Goal: Task Accomplishment & Management: Complete application form

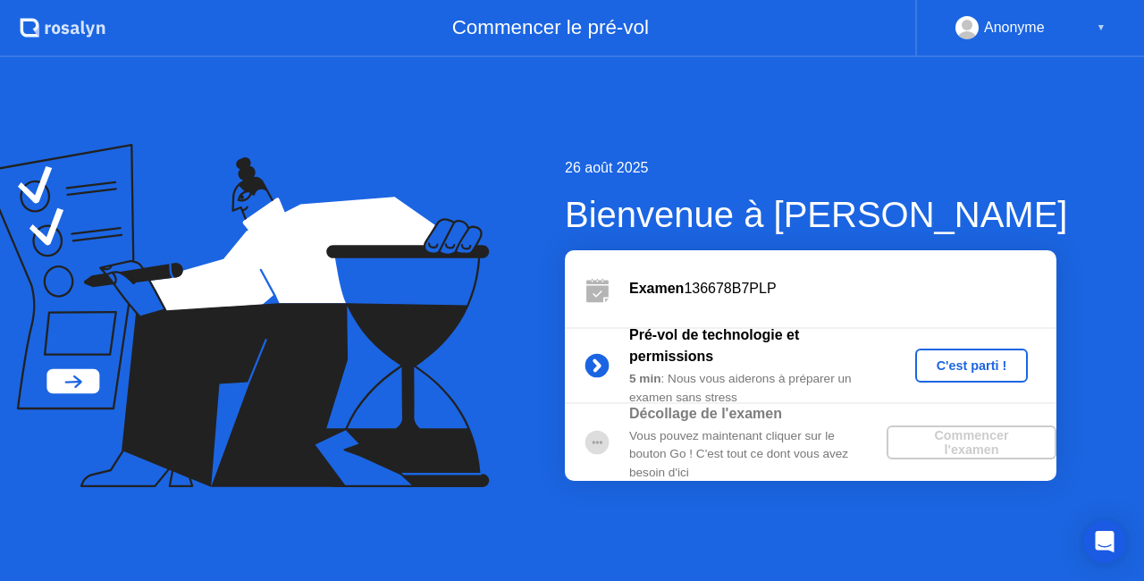
click at [925, 367] on div "C'est parti !" at bounding box center [972, 366] width 99 height 14
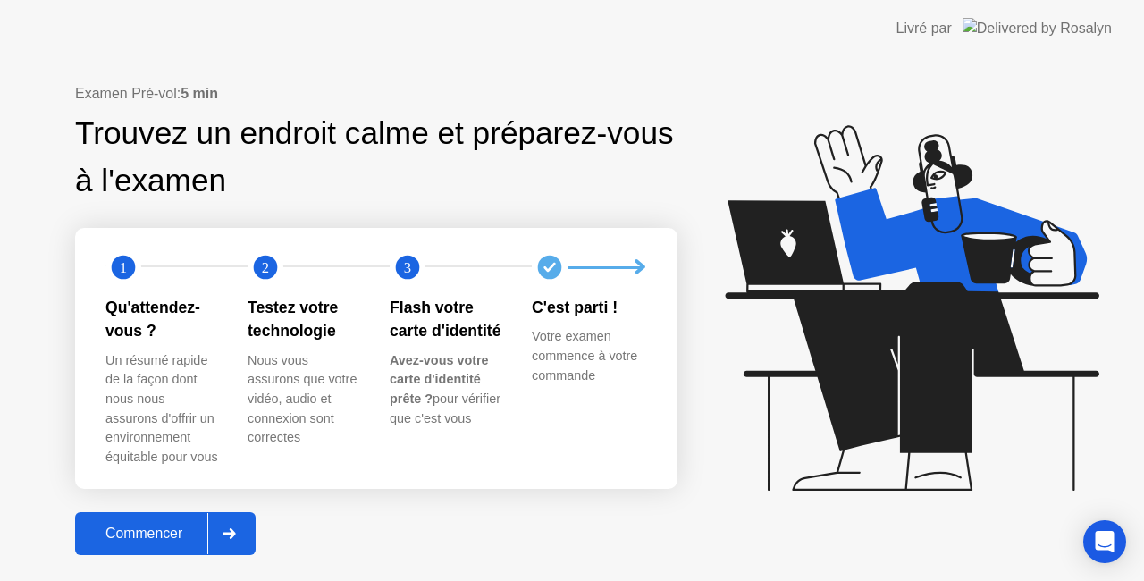
click at [167, 531] on div "Commencer" at bounding box center [143, 534] width 127 height 16
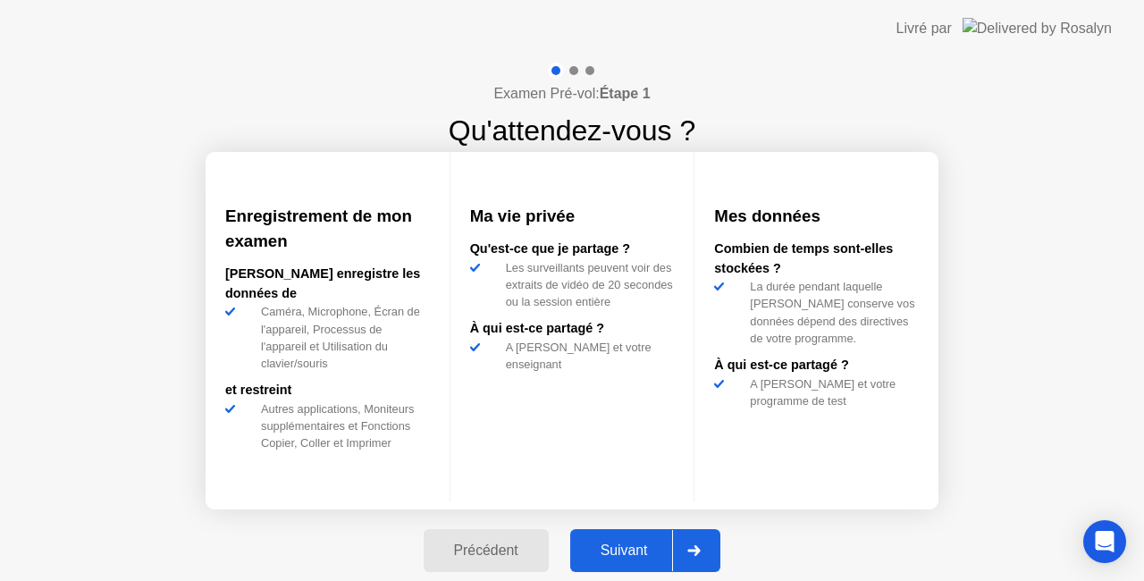
click at [606, 548] on div "Suivant" at bounding box center [624, 551] width 97 height 16
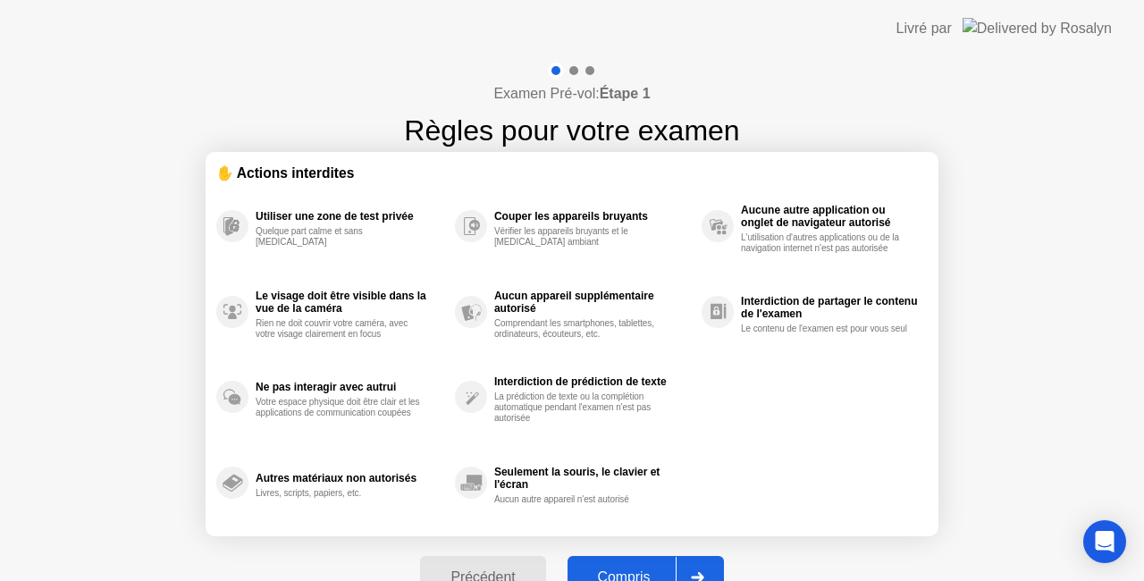
click at [628, 570] on div "Compris" at bounding box center [624, 578] width 103 height 16
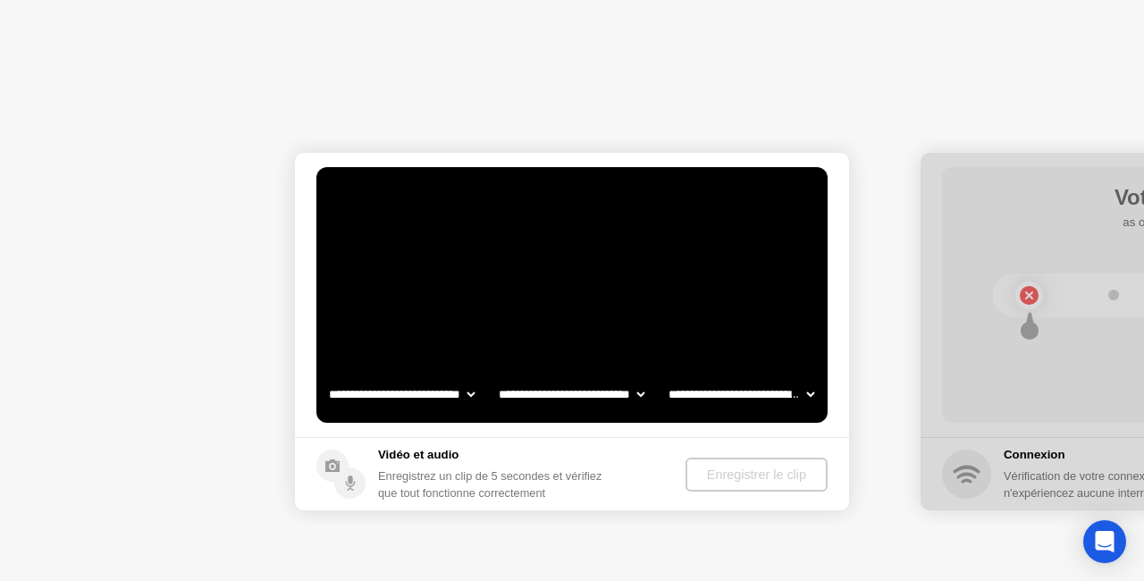
select select "**********"
select select "*******"
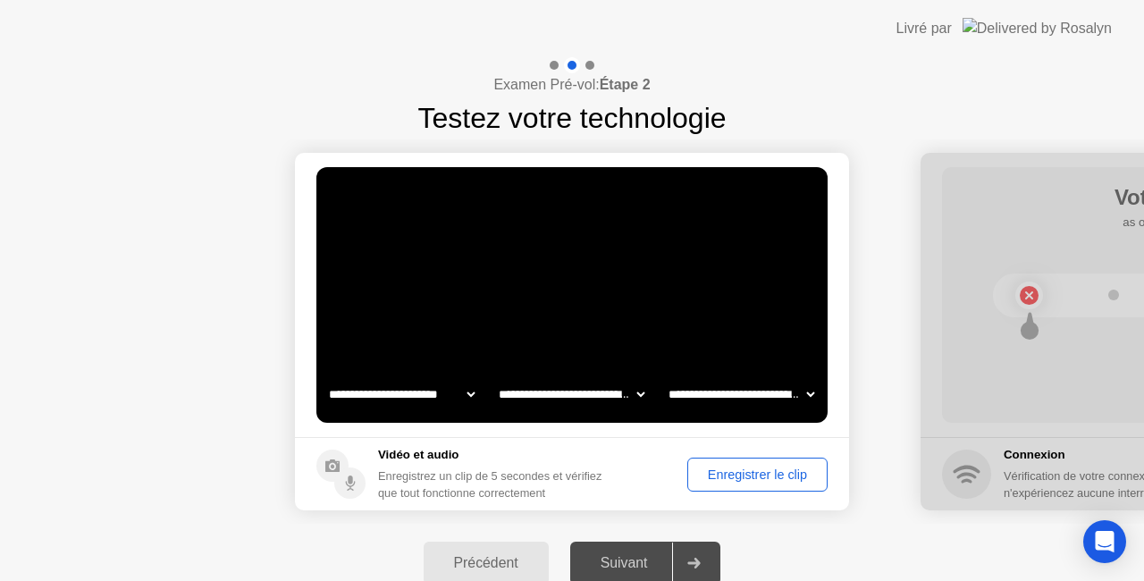
click at [732, 477] on div "Enregistrer le clip" at bounding box center [758, 475] width 128 height 14
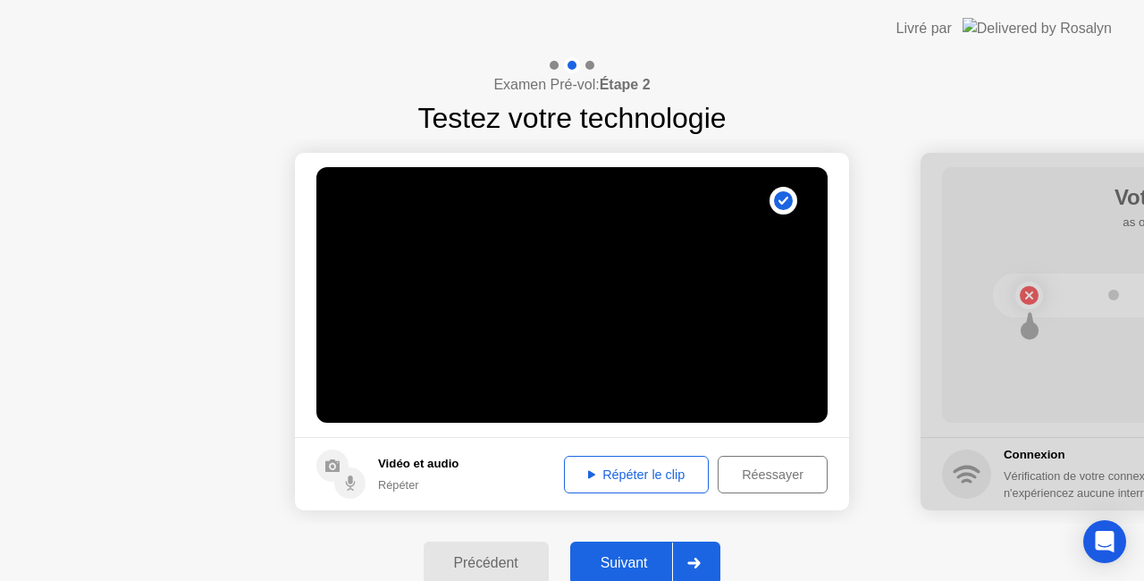
click at [680, 476] on div "Répéter le clip" at bounding box center [636, 475] width 132 height 14
click at [654, 558] on div "Suivant" at bounding box center [624, 563] width 97 height 16
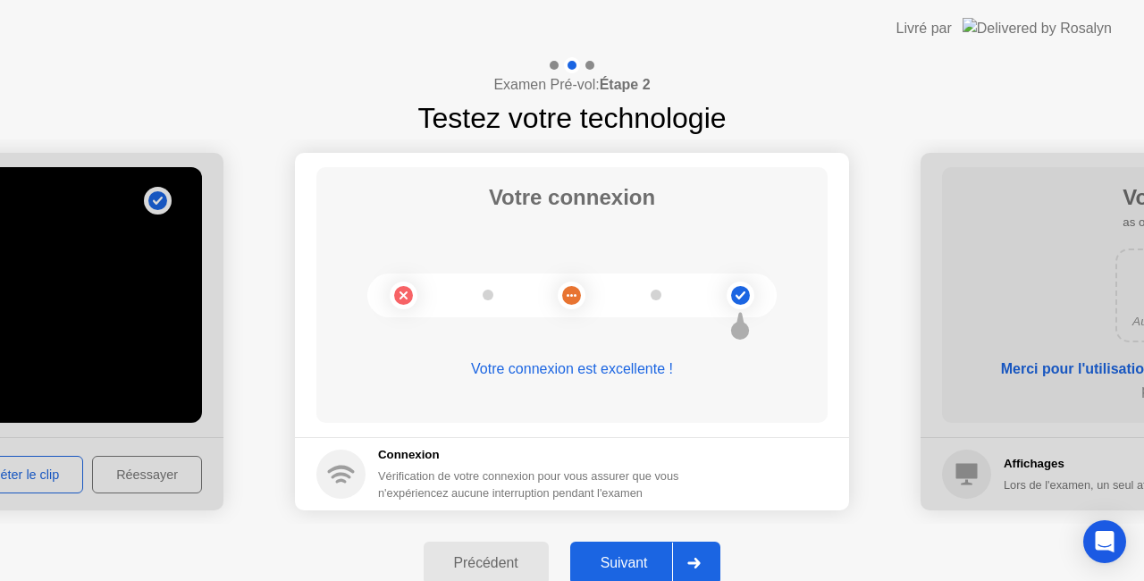
click at [663, 555] on div "Suivant" at bounding box center [624, 563] width 97 height 16
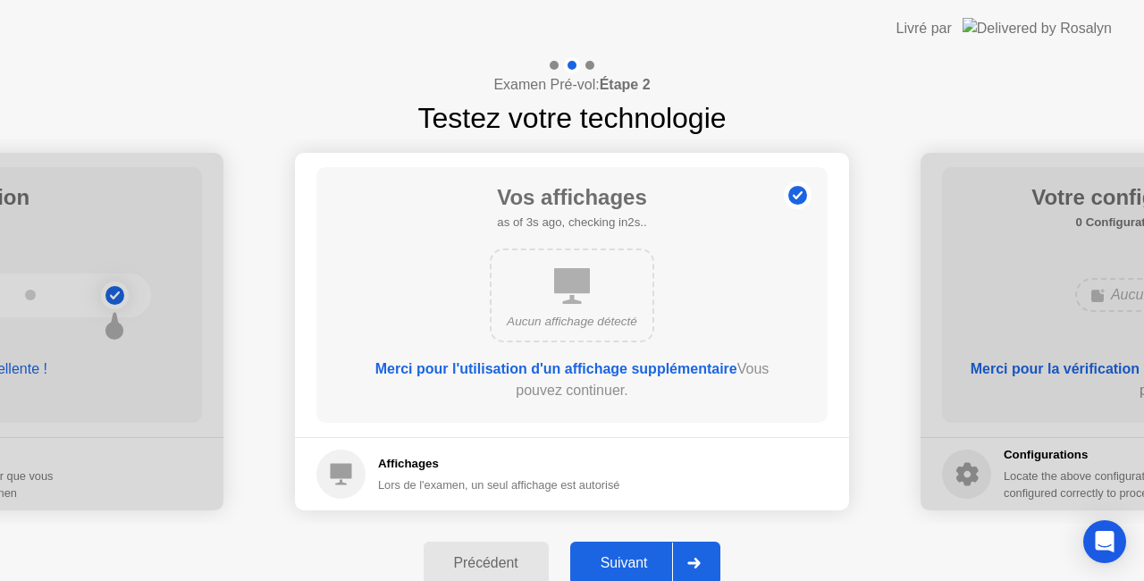
click at [663, 555] on div "Suivant" at bounding box center [624, 563] width 97 height 16
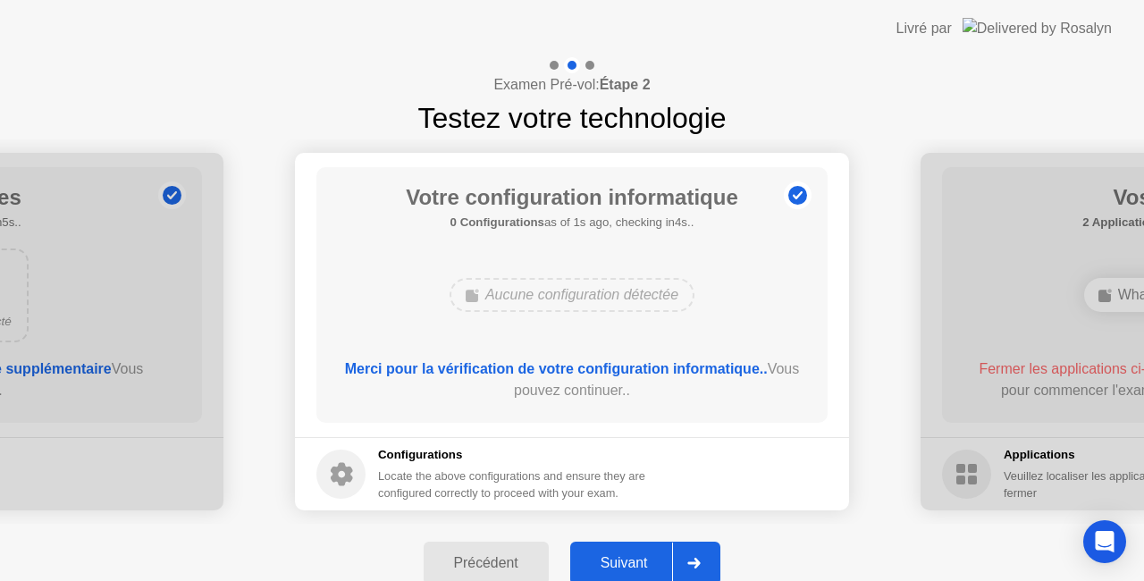
click at [663, 555] on div "Suivant" at bounding box center [624, 563] width 97 height 16
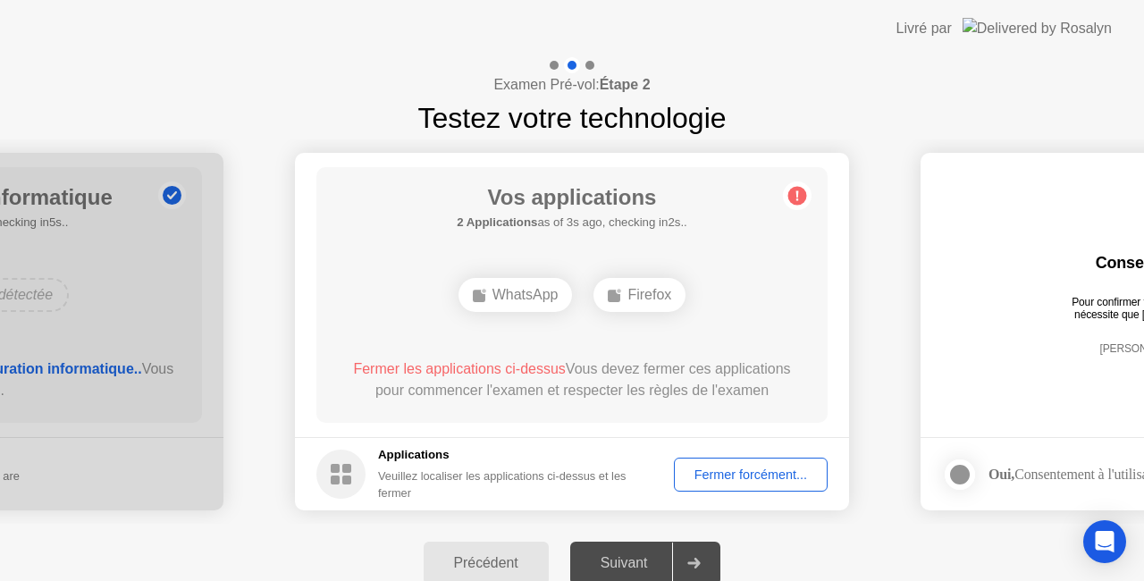
click at [733, 479] on div "Fermer forcément..." at bounding box center [750, 475] width 141 height 14
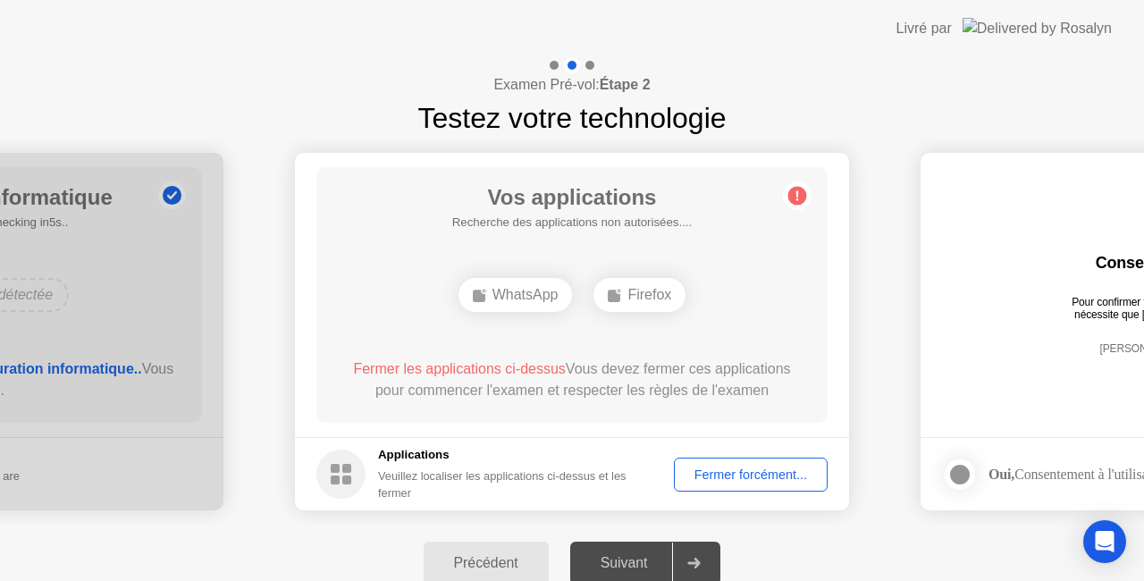
click at [697, 482] on div "Fermer forcément..." at bounding box center [750, 475] width 141 height 14
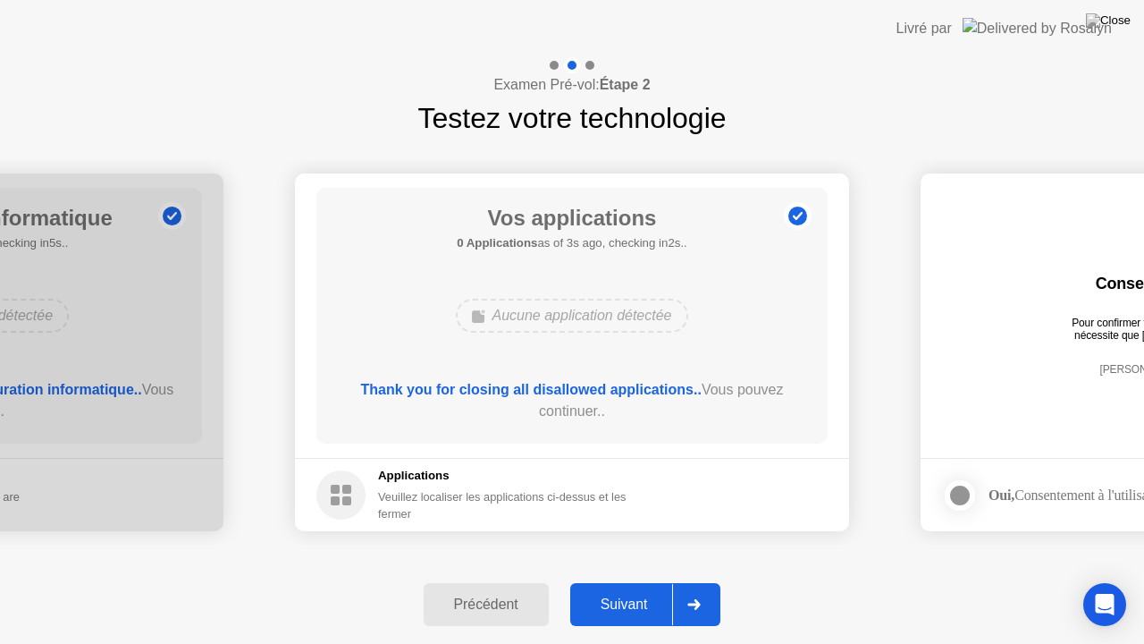
click at [645, 580] on div "Suivant" at bounding box center [624, 604] width 97 height 16
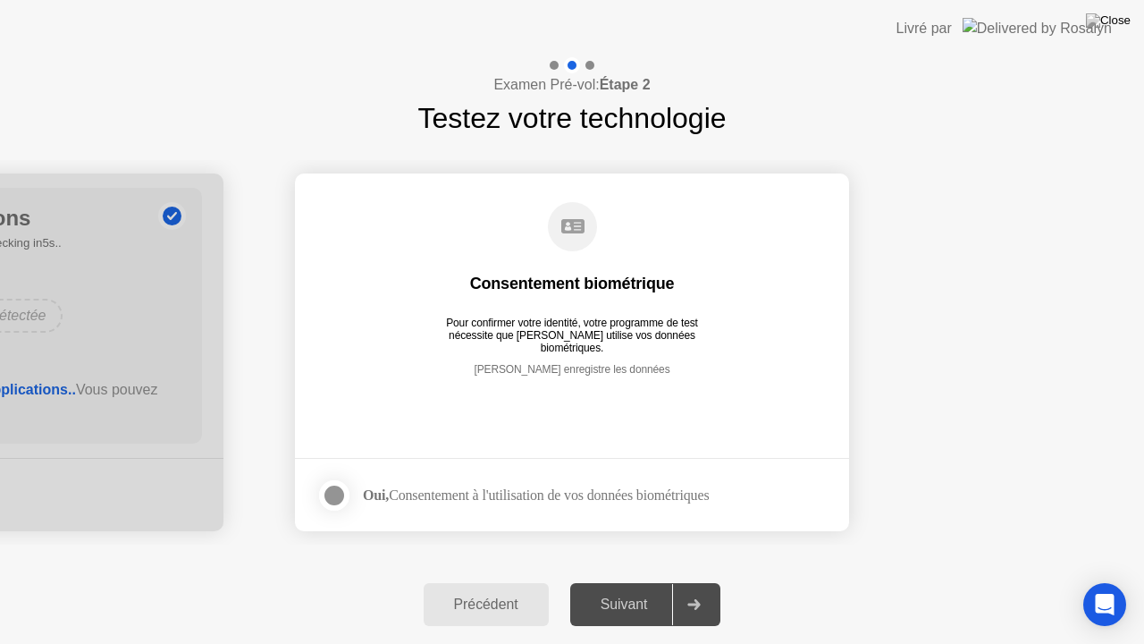
click at [341, 497] on div at bounding box center [334, 495] width 21 height 21
click at [654, 580] on div "Suivant" at bounding box center [624, 604] width 97 height 16
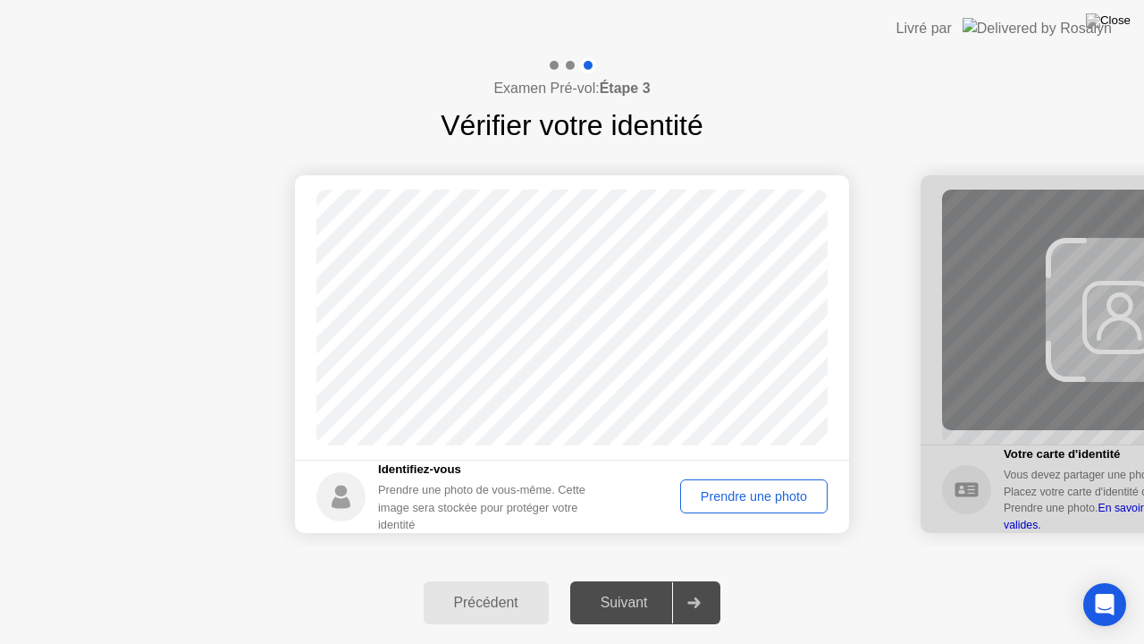
click at [697, 495] on div "Prendre une photo" at bounding box center [754, 496] width 135 height 14
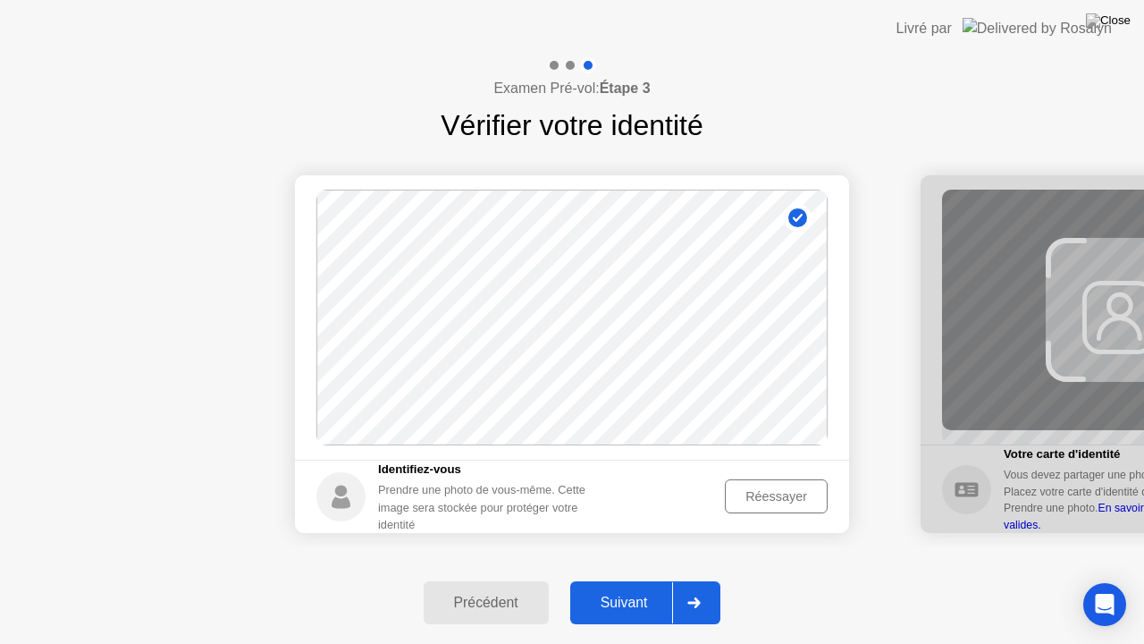
click at [638, 580] on div "Suivant" at bounding box center [624, 603] width 97 height 16
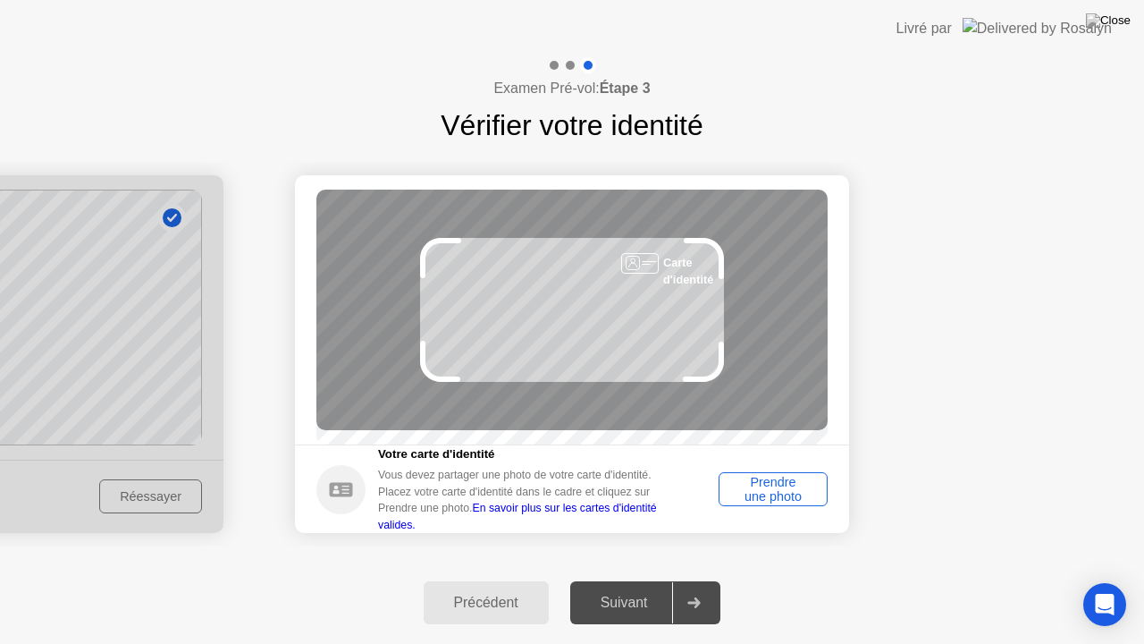
click at [746, 490] on div "Prendre une photo" at bounding box center [773, 489] width 97 height 29
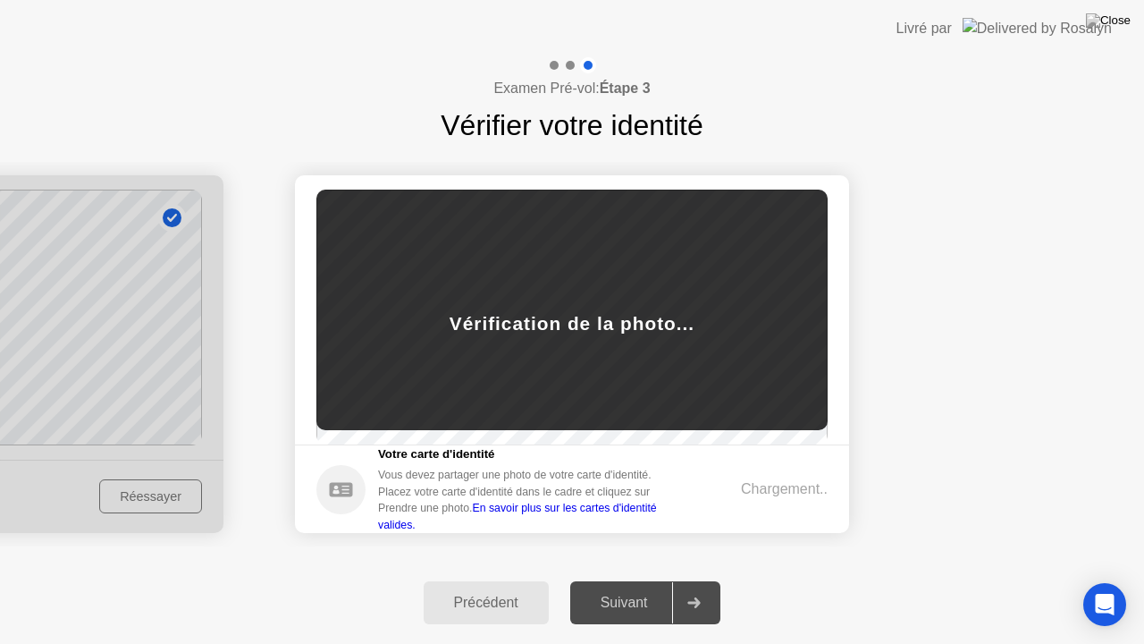
click at [746, 490] on div "Chargement.." at bounding box center [784, 488] width 87 height 21
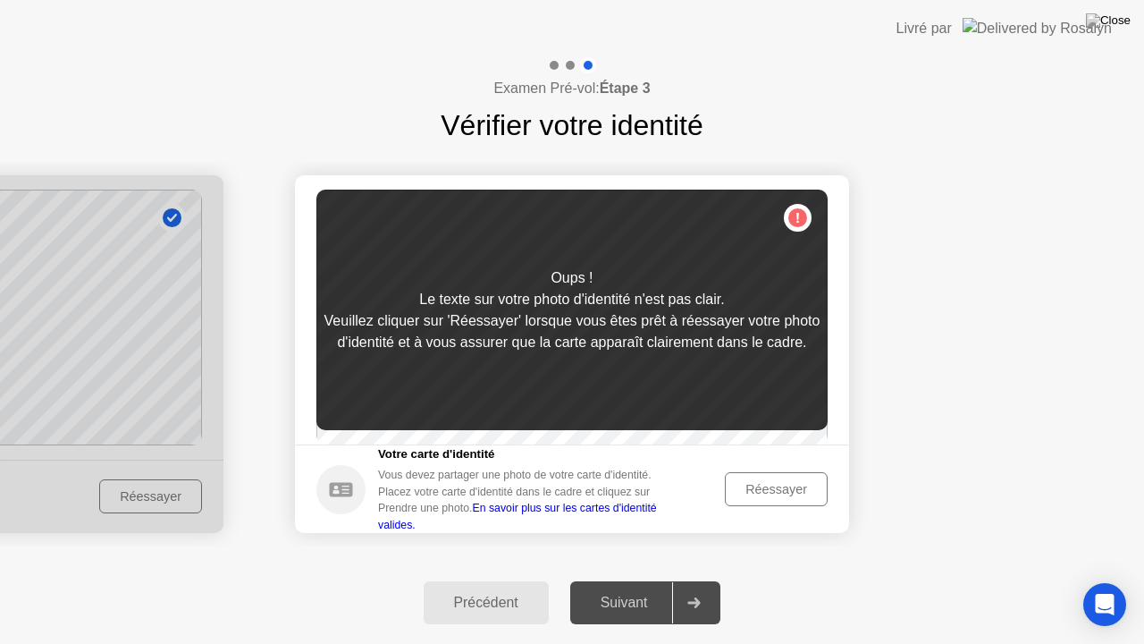
click at [746, 490] on div "Réessayer" at bounding box center [776, 489] width 90 height 14
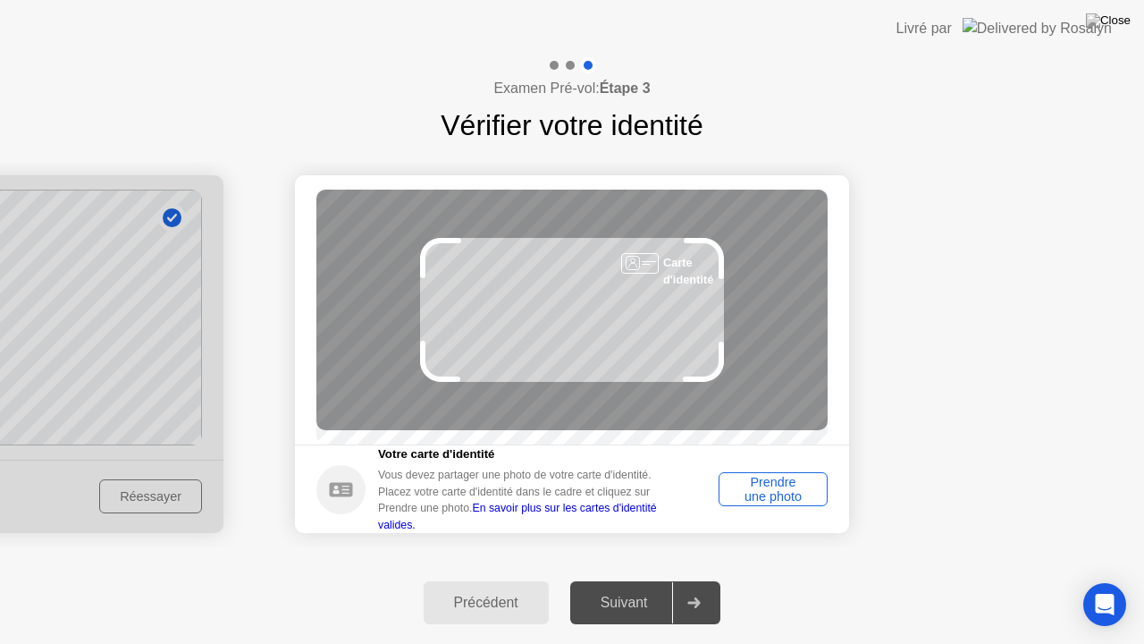
click at [746, 490] on div "Prendre une photo" at bounding box center [773, 489] width 97 height 29
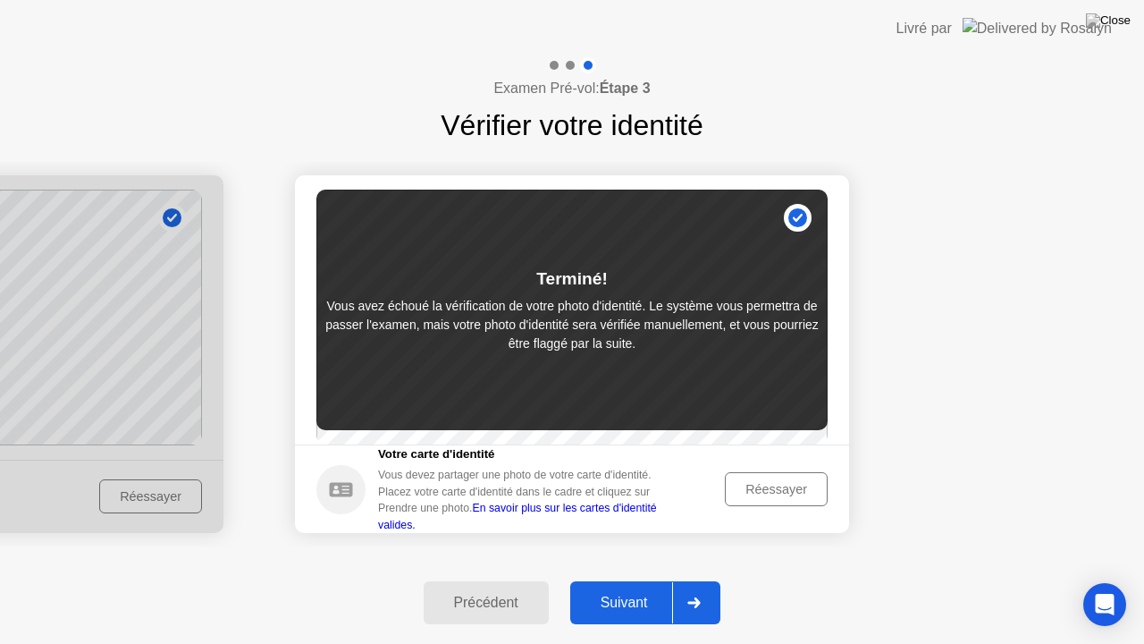
click at [746, 490] on div "Réessayer" at bounding box center [776, 489] width 90 height 14
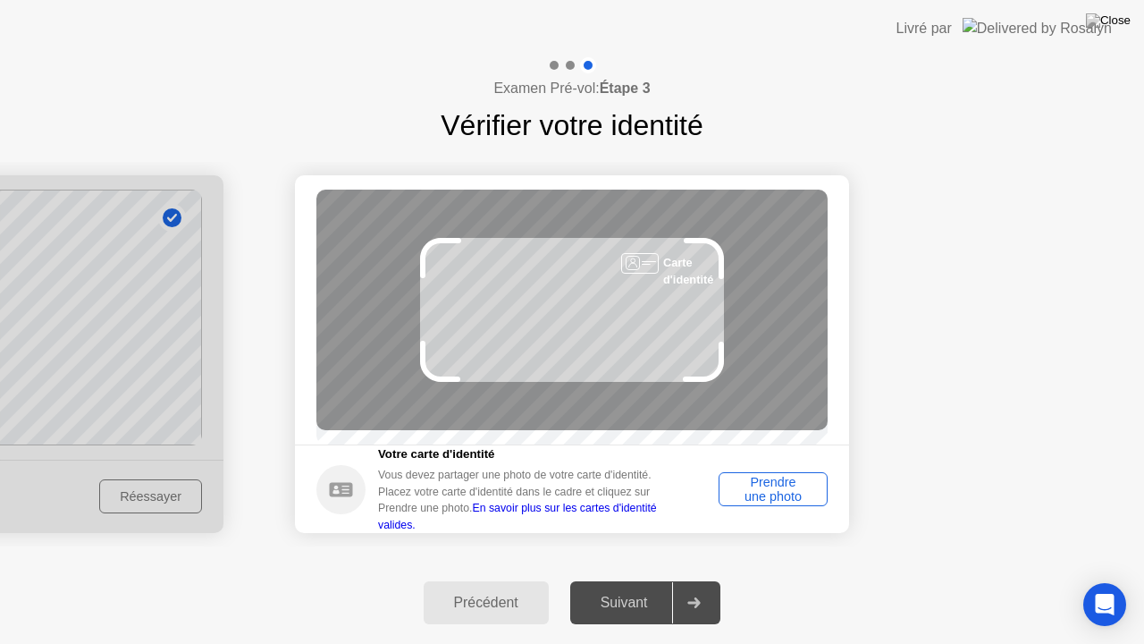
click at [749, 492] on div "Prendre une photo" at bounding box center [773, 489] width 97 height 29
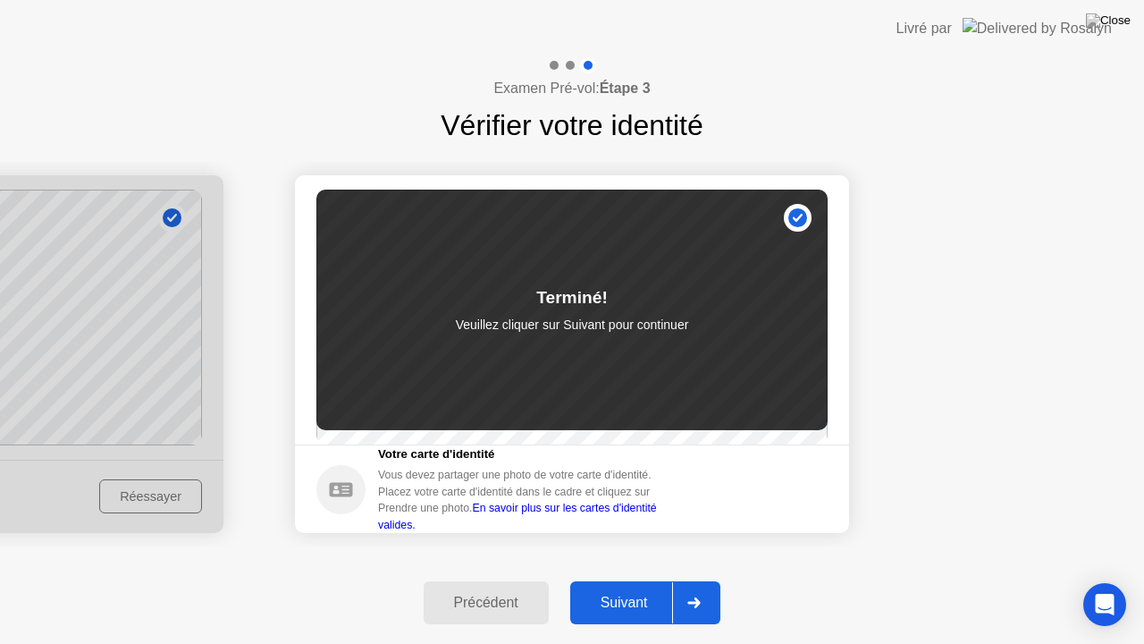
click at [603, 580] on div "Suivant" at bounding box center [624, 603] width 97 height 16
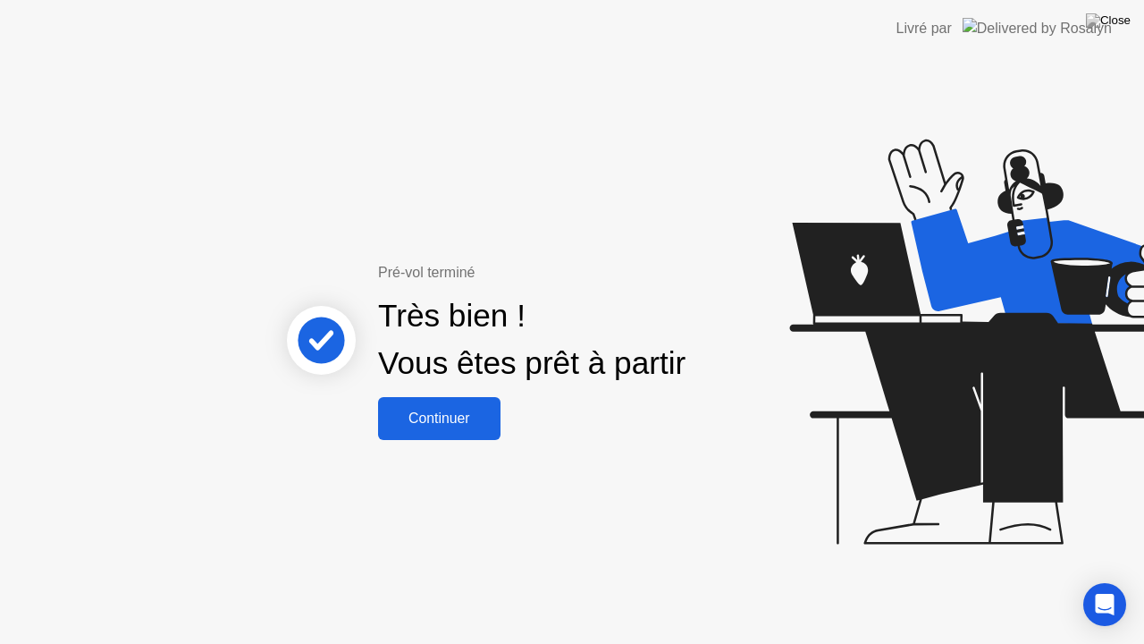
click at [416, 402] on button "Continuer" at bounding box center [439, 418] width 122 height 43
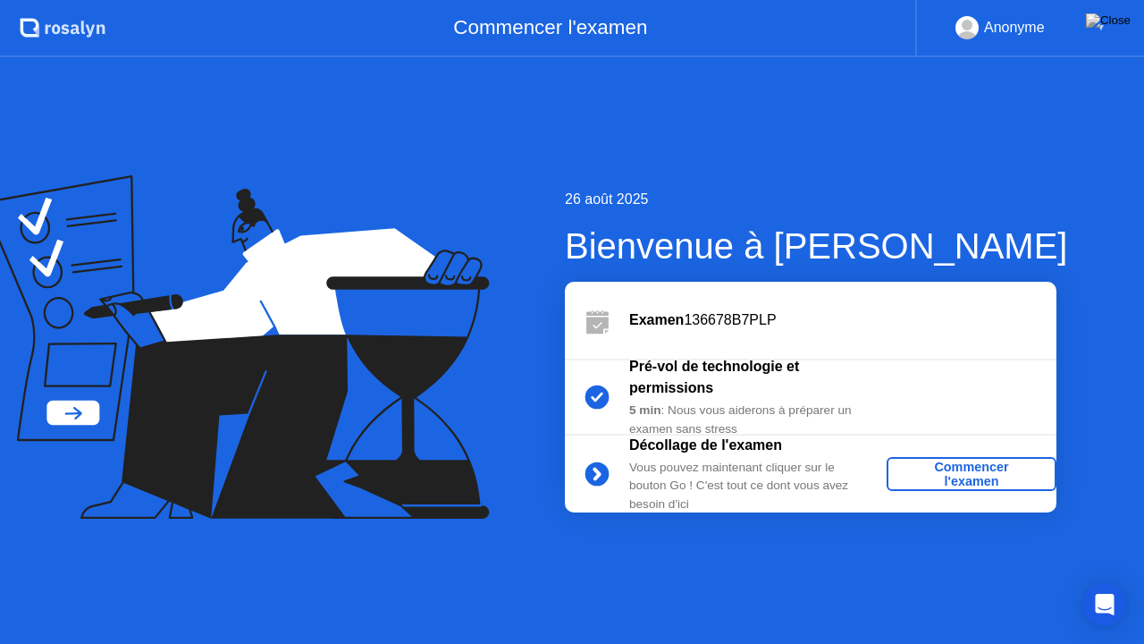
click at [936, 467] on div "Commencer l'examen" at bounding box center [972, 474] width 156 height 29
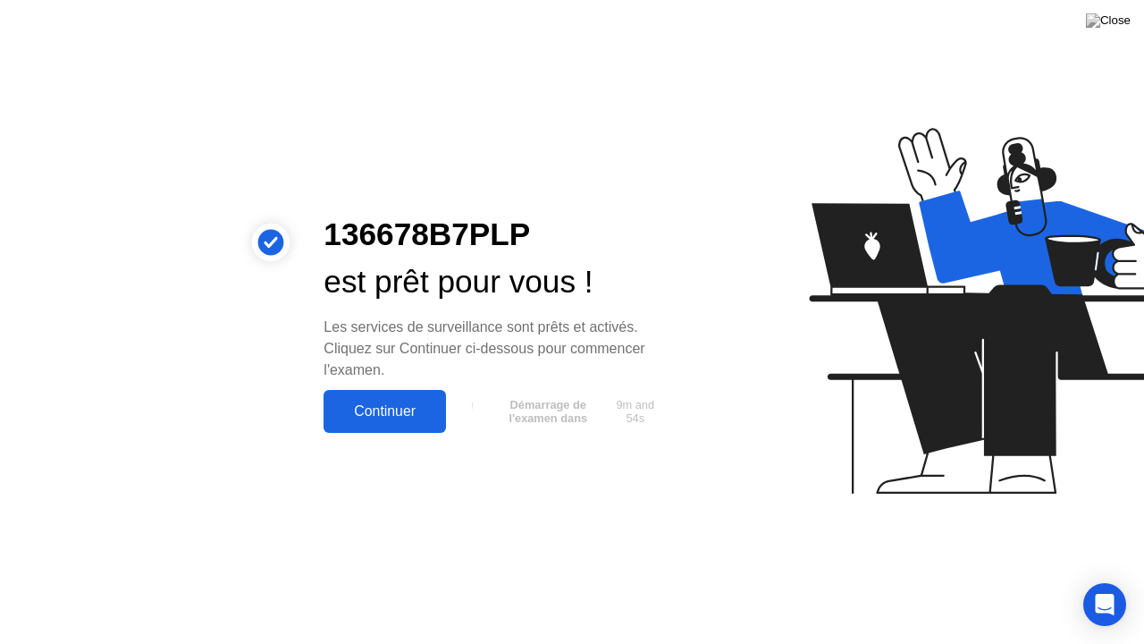
click at [346, 426] on button "Continuer" at bounding box center [385, 411] width 122 height 43
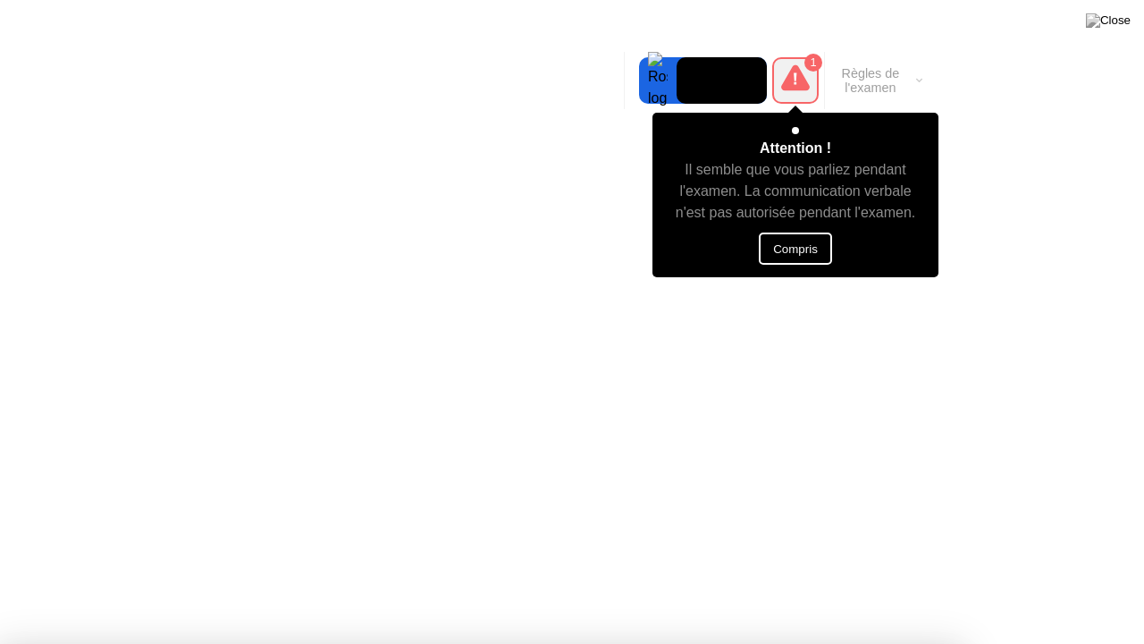
click at [778, 250] on button "Compris" at bounding box center [795, 248] width 73 height 32
